Goal: Task Accomplishment & Management: Use online tool/utility

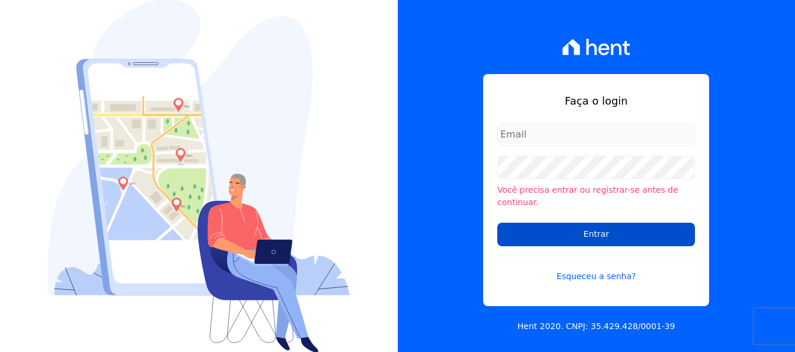
type input "[EMAIL_ADDRESS][DOMAIN_NAME]"
click at [568, 230] on input "Entrar" at bounding box center [596, 235] width 198 height 24
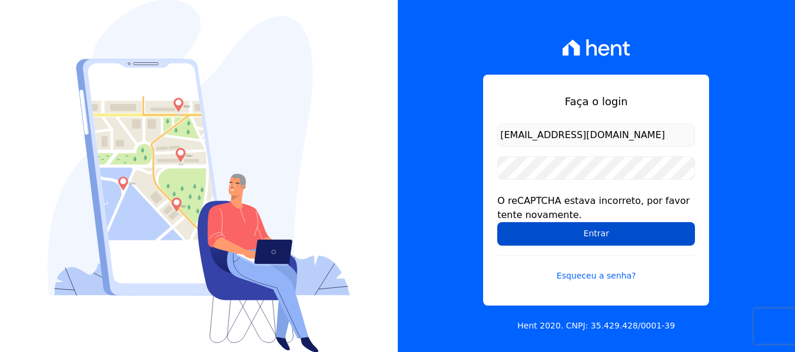
click at [556, 231] on input "Entrar" at bounding box center [596, 234] width 198 height 24
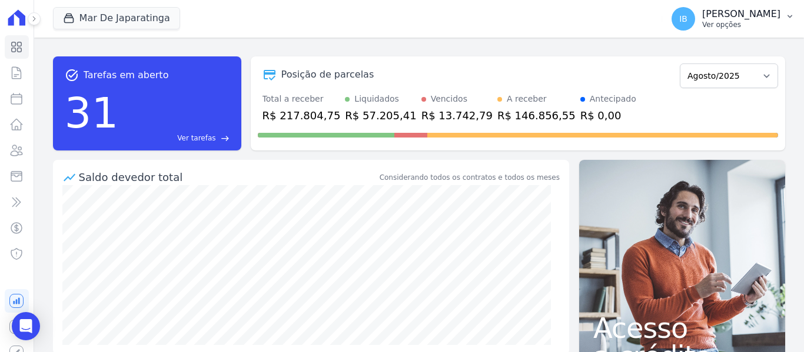
click at [789, 15] on icon "button" at bounding box center [789, 16] width 9 height 9
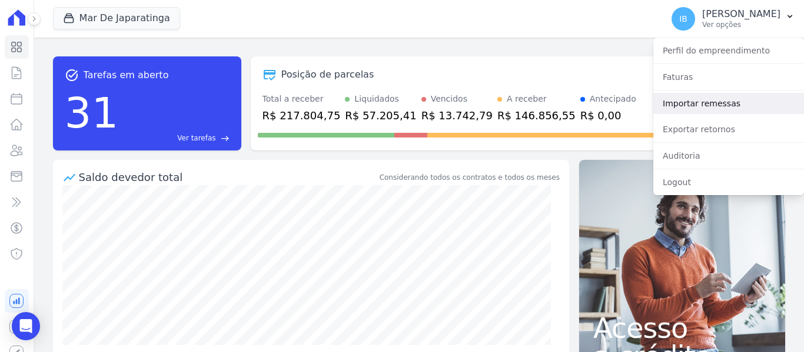
click at [701, 98] on link "Importar remessas" at bounding box center [728, 103] width 151 height 21
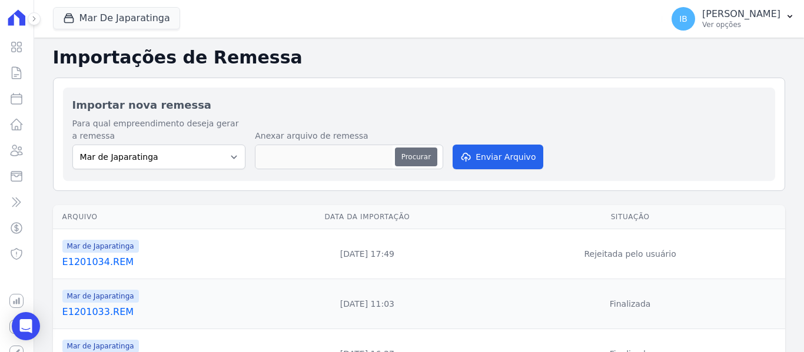
click at [414, 160] on button "Procurar" at bounding box center [416, 157] width 42 height 19
click at [412, 154] on button "Procurar" at bounding box center [416, 157] width 42 height 19
type input "E1301035.REM"
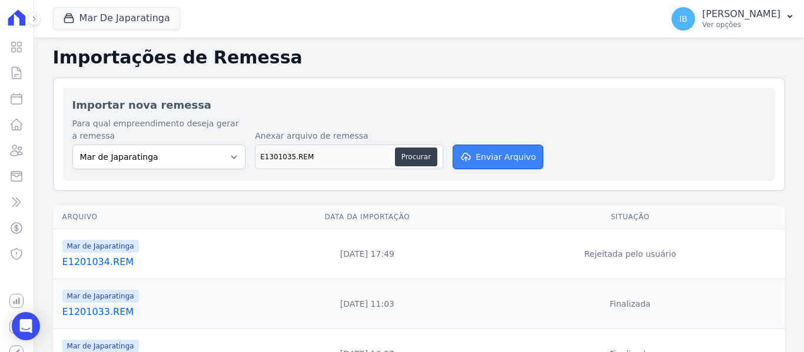
click at [477, 157] on button "Enviar Arquivo" at bounding box center [498, 157] width 91 height 25
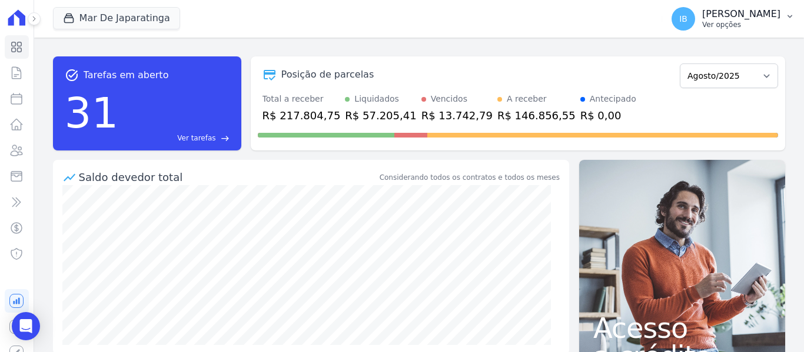
click at [788, 18] on icon "button" at bounding box center [789, 16] width 9 height 9
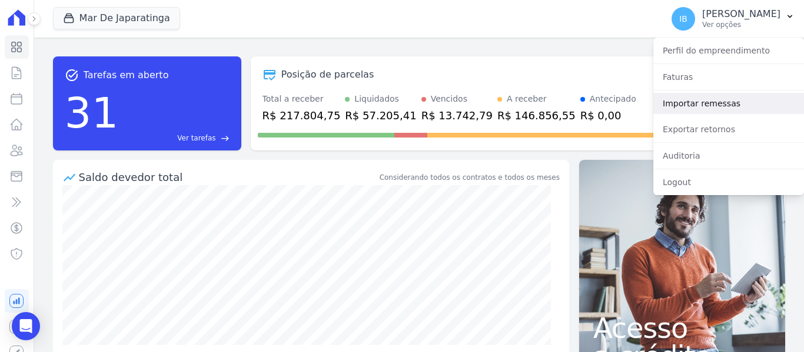
click at [711, 108] on link "Importar remessas" at bounding box center [728, 103] width 151 height 21
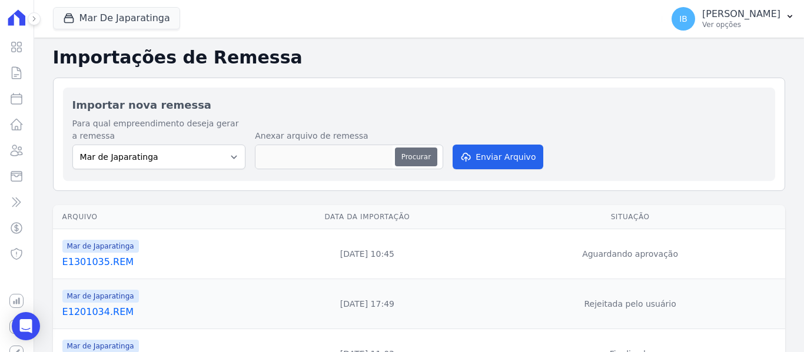
click at [422, 154] on button "Procurar" at bounding box center [416, 157] width 42 height 19
type input "E1301035.REM"
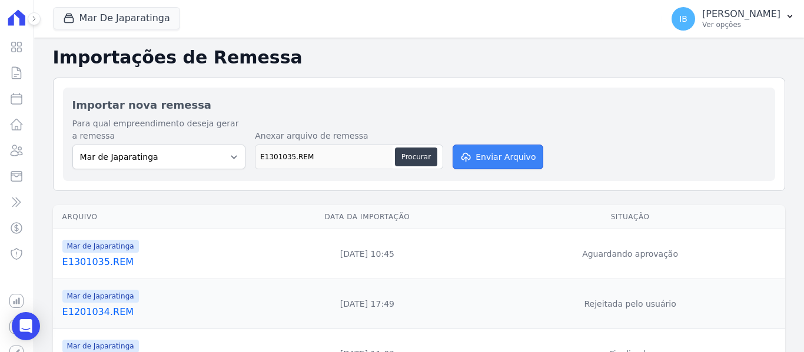
click at [486, 159] on button "Enviar Arquivo" at bounding box center [498, 157] width 91 height 25
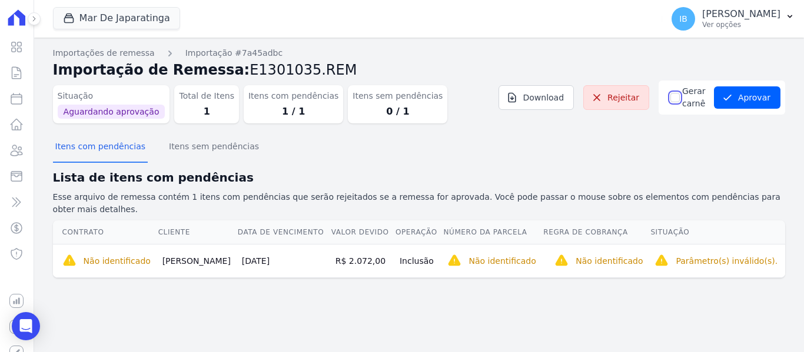
click at [670, 98] on input "Gerar carnê" at bounding box center [674, 97] width 9 height 9
checkbox input "true"
click at [743, 98] on button "Aprovar" at bounding box center [747, 97] width 66 height 22
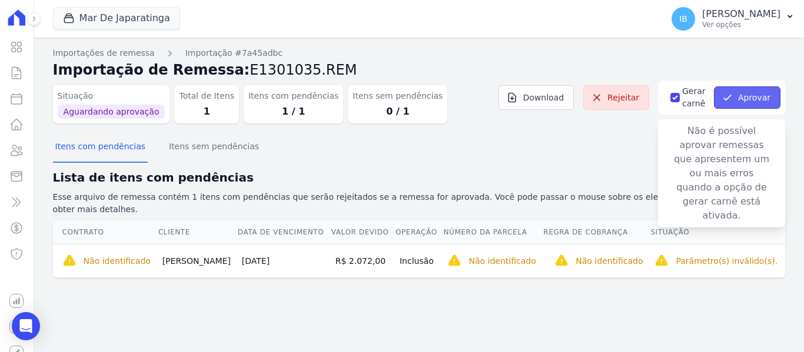
click at [731, 98] on icon "button" at bounding box center [727, 98] width 12 height 12
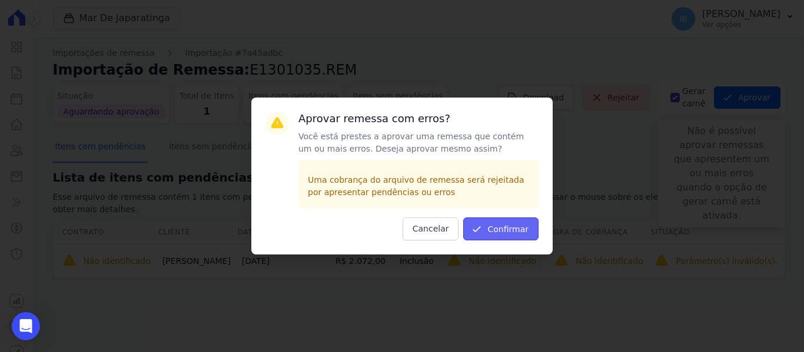
click at [507, 225] on button "Confirmar" at bounding box center [500, 229] width 75 height 23
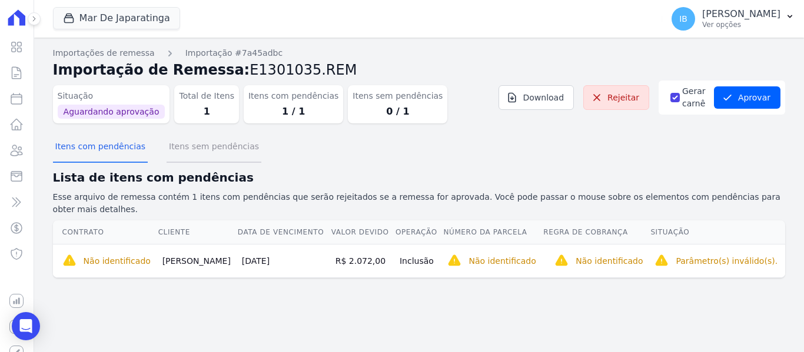
click at [237, 148] on button "Itens sem pendências" at bounding box center [214, 147] width 95 height 31
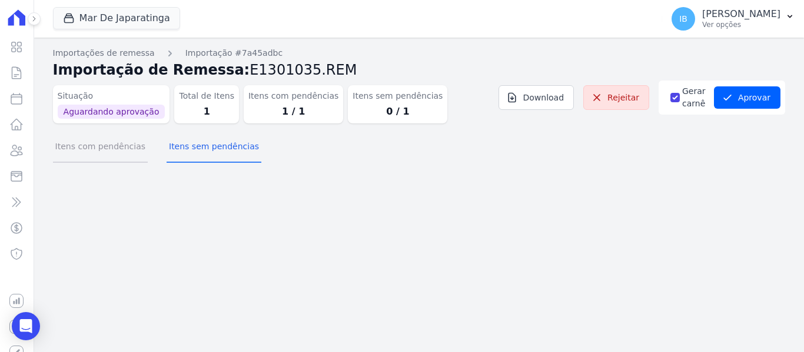
click at [109, 148] on button "Itens com pendências" at bounding box center [100, 147] width 95 height 31
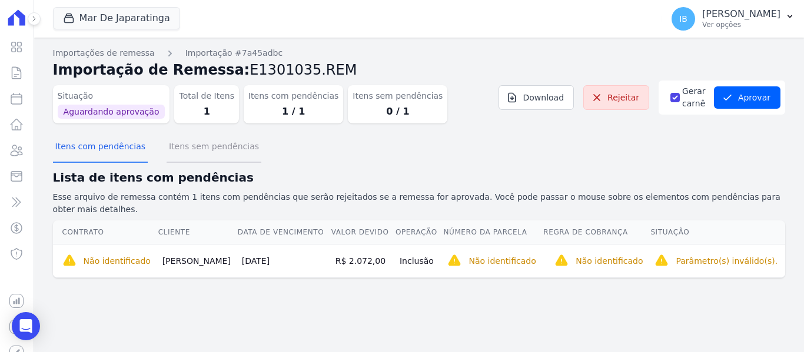
click at [182, 141] on button "Itens sem pendências" at bounding box center [214, 147] width 95 height 31
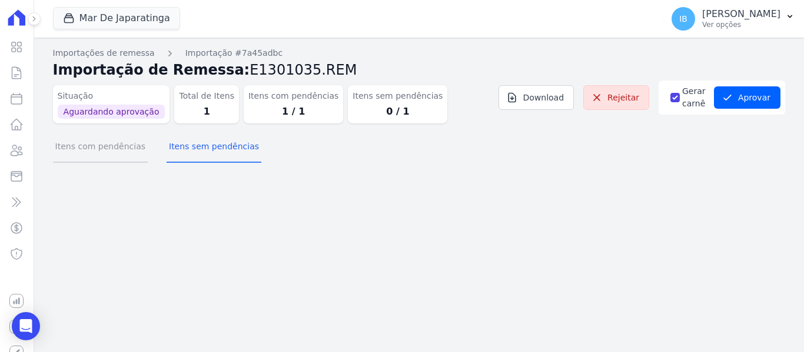
click at [97, 146] on button "Itens com pendências" at bounding box center [100, 147] width 95 height 31
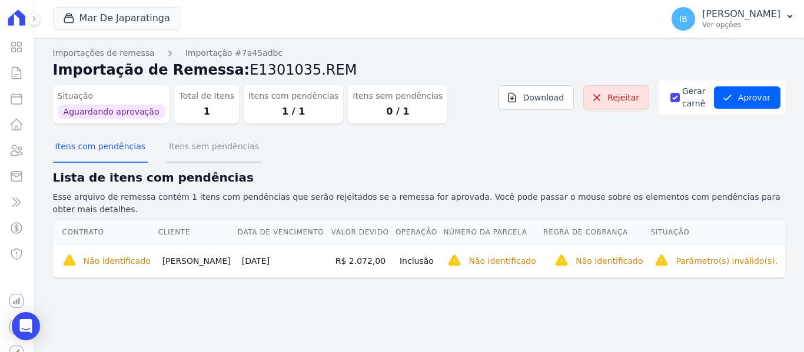
click at [205, 149] on button "Itens sem pendências" at bounding box center [214, 147] width 95 height 31
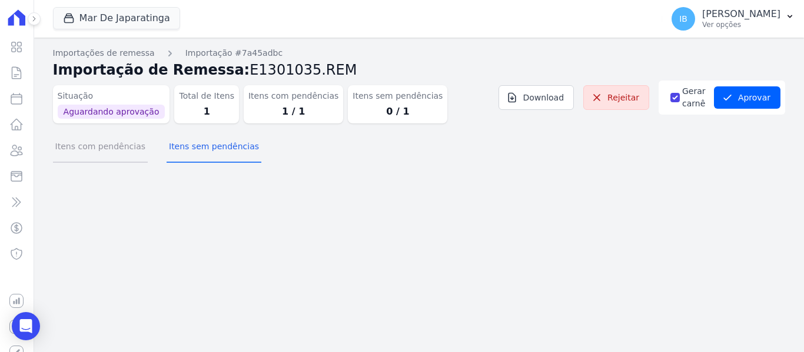
click at [100, 149] on button "Itens com pendências" at bounding box center [100, 147] width 95 height 31
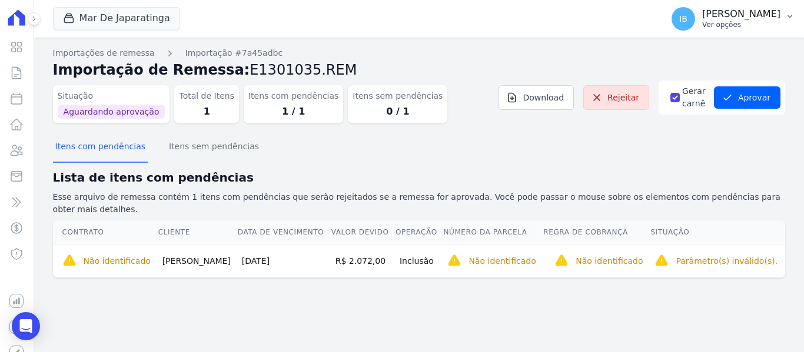
click at [790, 19] on icon "button" at bounding box center [789, 16] width 9 height 9
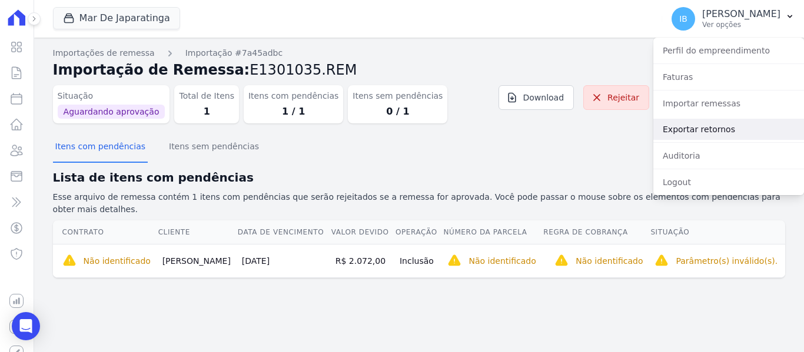
click at [711, 128] on link "Exportar retornos" at bounding box center [728, 129] width 151 height 21
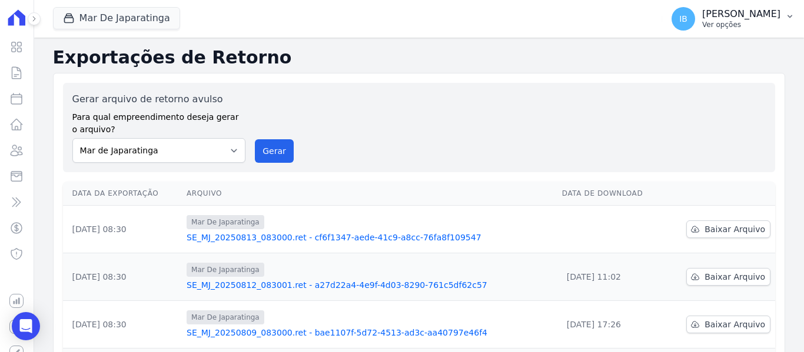
click at [795, 11] on button "IB Ieda Barbosa Ver opções" at bounding box center [733, 18] width 142 height 33
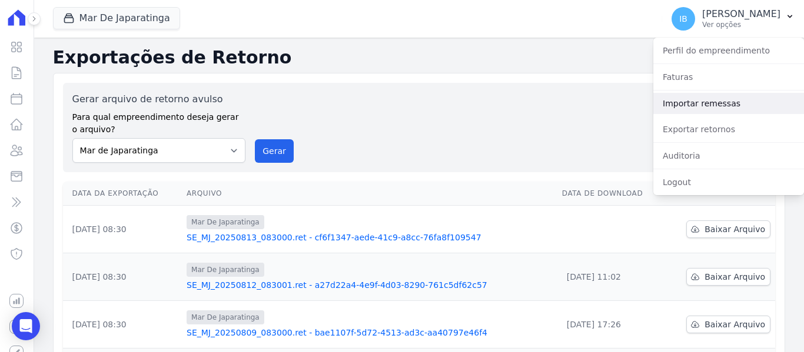
click at [718, 97] on link "Importar remessas" at bounding box center [728, 103] width 151 height 21
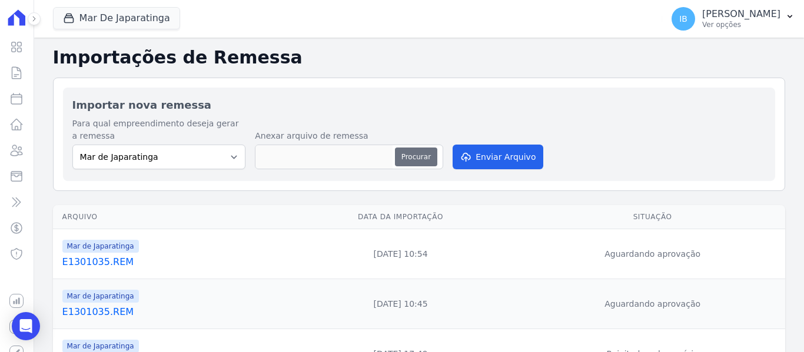
click at [418, 153] on button "Procurar" at bounding box center [416, 157] width 42 height 19
type input "E1301036.REM"
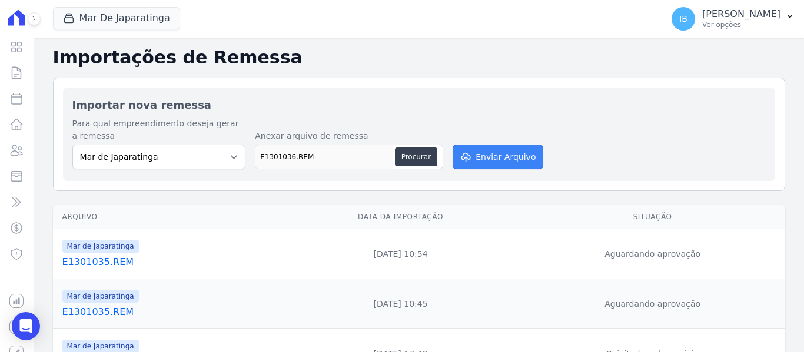
click at [488, 162] on button "Enviar Arquivo" at bounding box center [498, 157] width 91 height 25
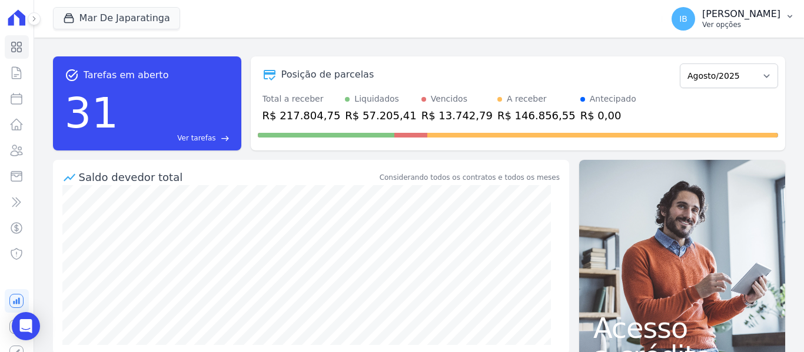
click at [787, 14] on icon "button" at bounding box center [789, 16] width 9 height 9
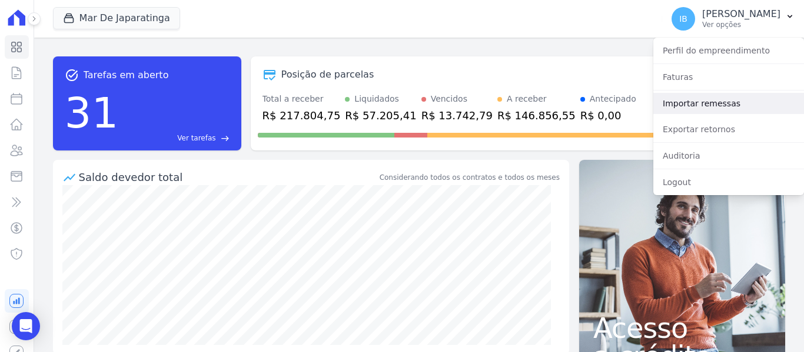
click at [720, 105] on link "Importar remessas" at bounding box center [728, 103] width 151 height 21
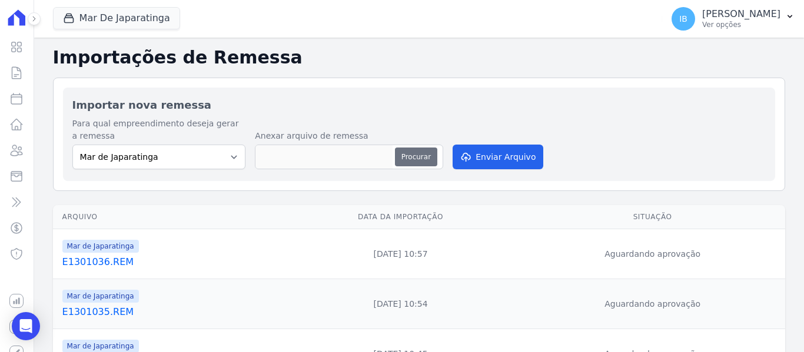
click at [415, 154] on button "Procurar" at bounding box center [416, 157] width 42 height 19
type input "E1301036.REM"
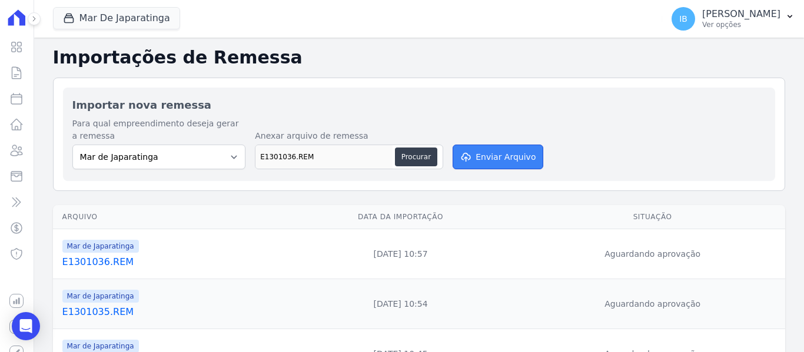
click at [482, 162] on button "Enviar Arquivo" at bounding box center [498, 157] width 91 height 25
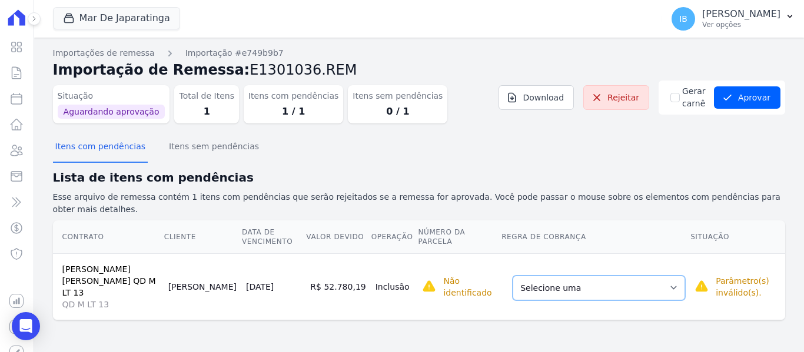
click at [664, 276] on select "Selecione uma Nova Parcela Avulsa Parcela Avulsa Existente Parcela Normal (121 …" at bounding box center [599, 288] width 172 height 25
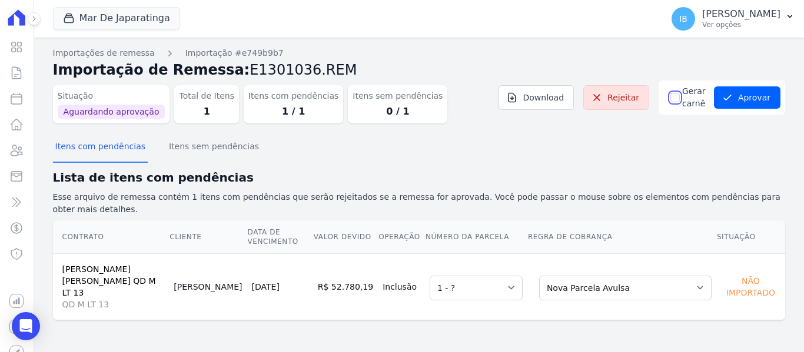
click at [673, 97] on input "Gerar carnê" at bounding box center [674, 97] width 9 height 9
checkbox input "true"
click at [747, 98] on button "Aprovar" at bounding box center [747, 97] width 66 height 22
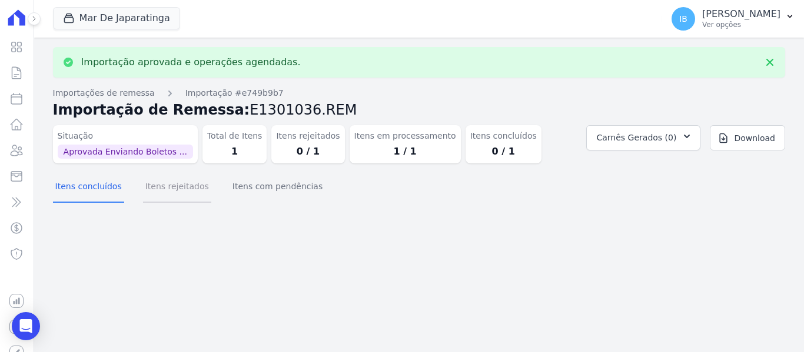
click at [164, 185] on button "Itens rejeitados" at bounding box center [177, 187] width 68 height 31
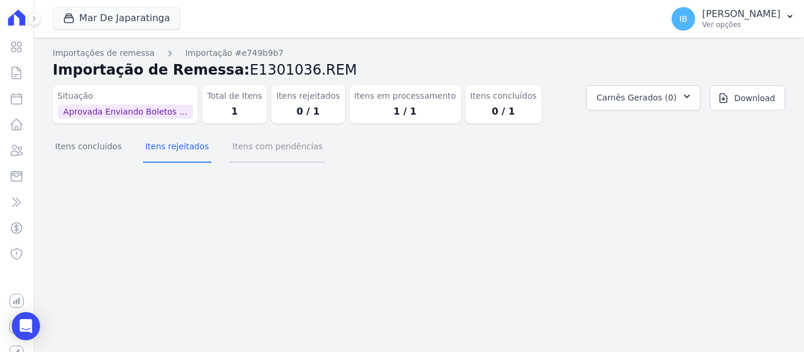
click at [252, 151] on button "Itens com pendências" at bounding box center [277, 147] width 95 height 31
click at [188, 148] on button "Itens rejeitados" at bounding box center [177, 147] width 68 height 31
click at [112, 152] on button "Itens concluídos" at bounding box center [88, 147] width 71 height 31
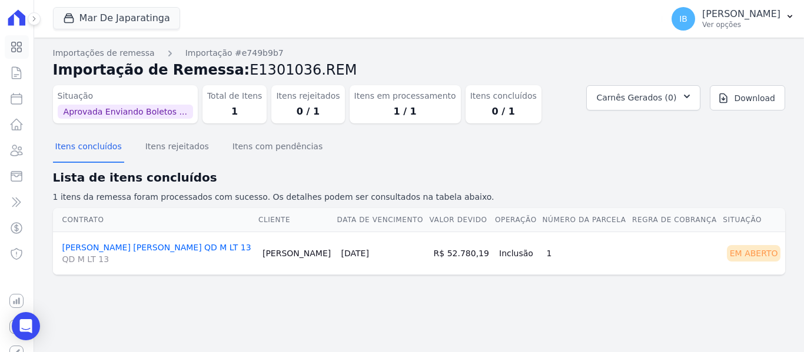
click at [8, 46] on link "Visão Geral" at bounding box center [17, 47] width 24 height 24
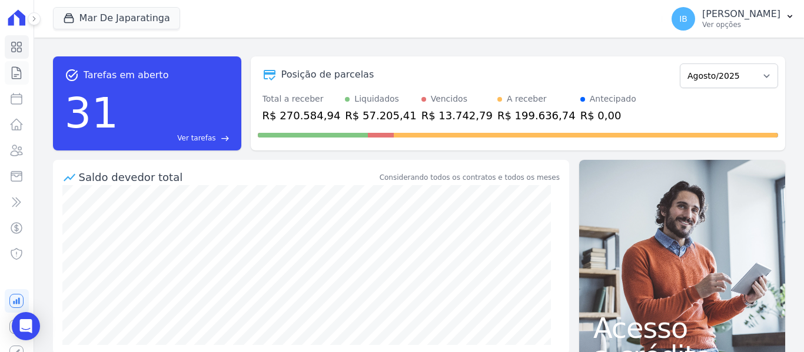
click at [9, 73] on icon at bounding box center [16, 73] width 14 height 14
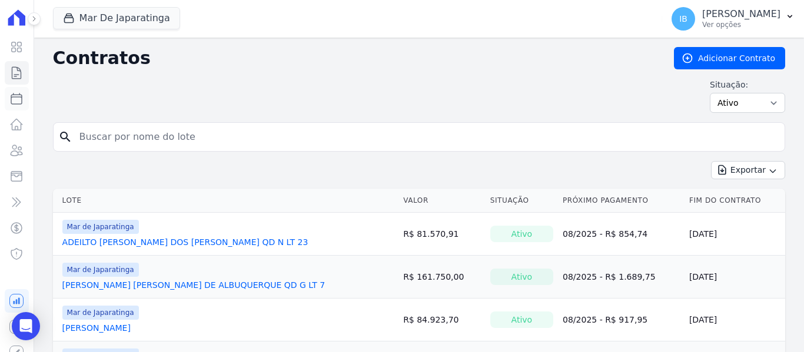
click at [12, 104] on icon at bounding box center [16, 99] width 14 height 14
click at [111, 132] on input "search" at bounding box center [425, 137] width 707 height 24
select select
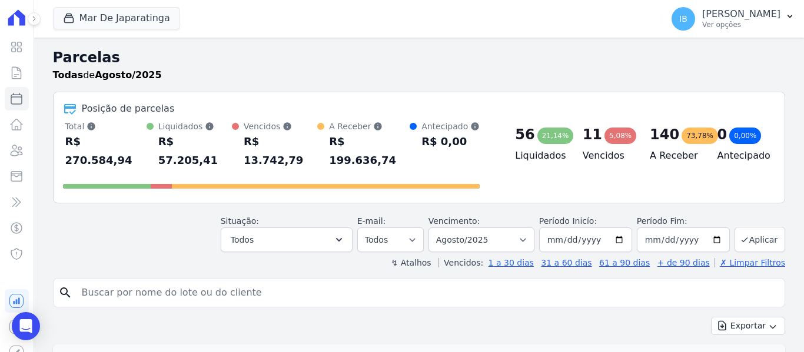
click at [106, 281] on input "search" at bounding box center [427, 293] width 705 height 24
type input "[PERSON_NAME]"
select select
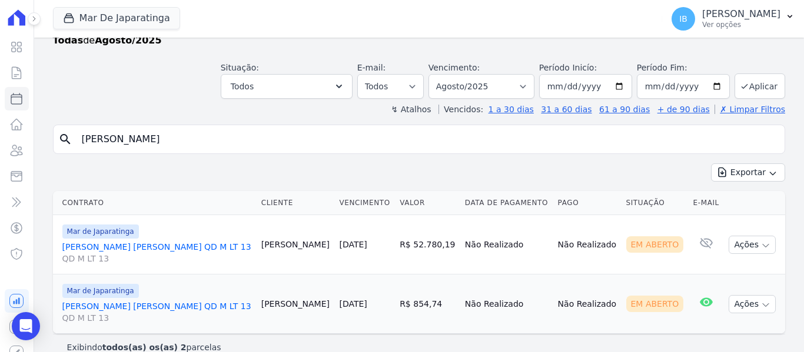
scroll to position [52, 0]
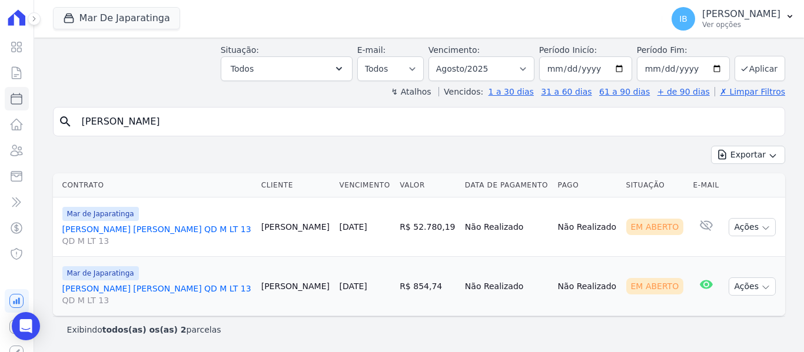
click at [95, 231] on link "[PERSON_NAME] [PERSON_NAME] QD M LT 13 QD M LT 13" at bounding box center [156, 236] width 189 height 24
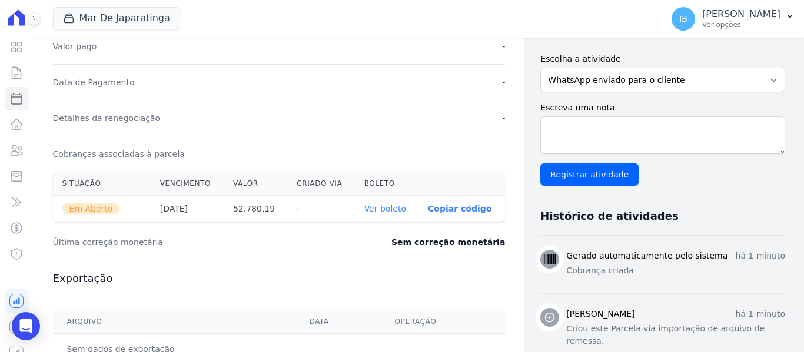
scroll to position [412, 0]
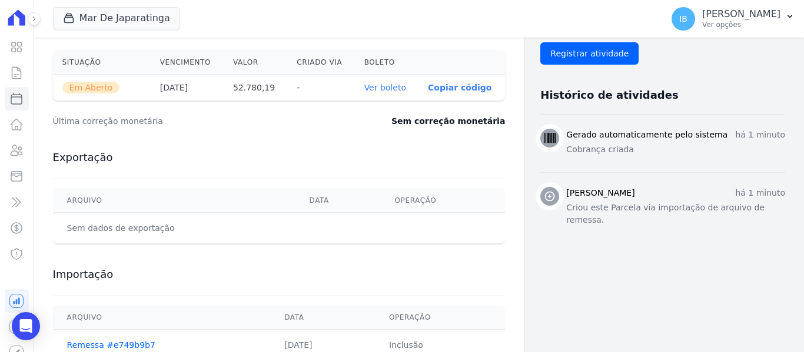
click at [379, 92] on link "Ver boleto" at bounding box center [385, 87] width 42 height 9
